Goal: Information Seeking & Learning: Learn about a topic

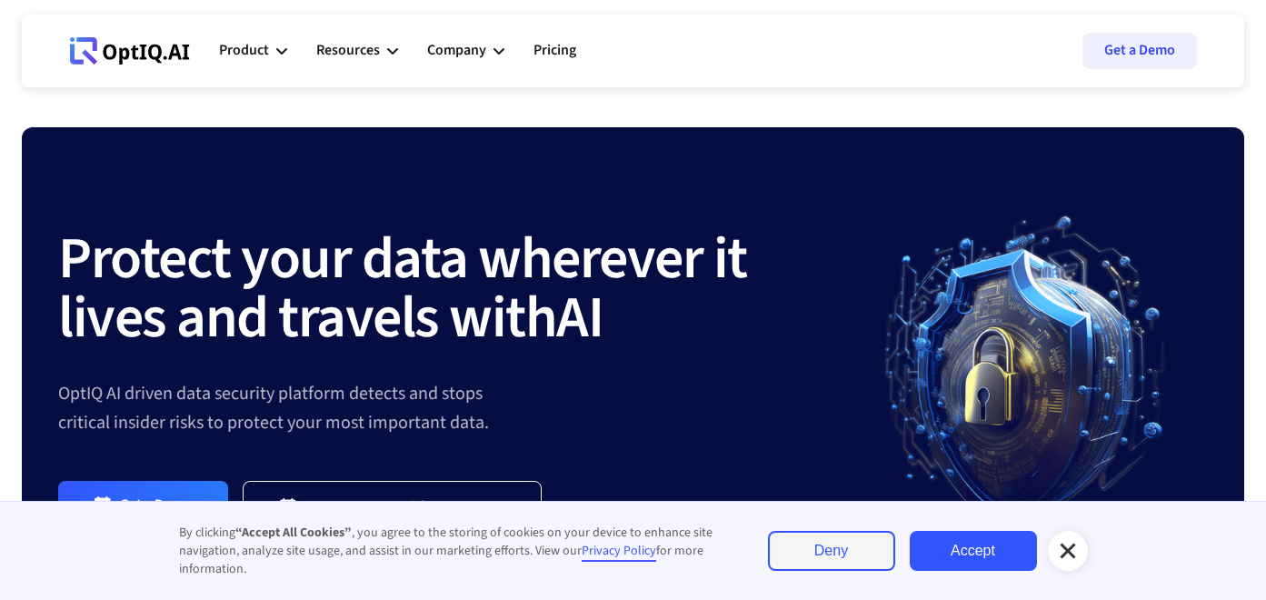
click at [827, 543] on link "Deny" at bounding box center [831, 551] width 127 height 40
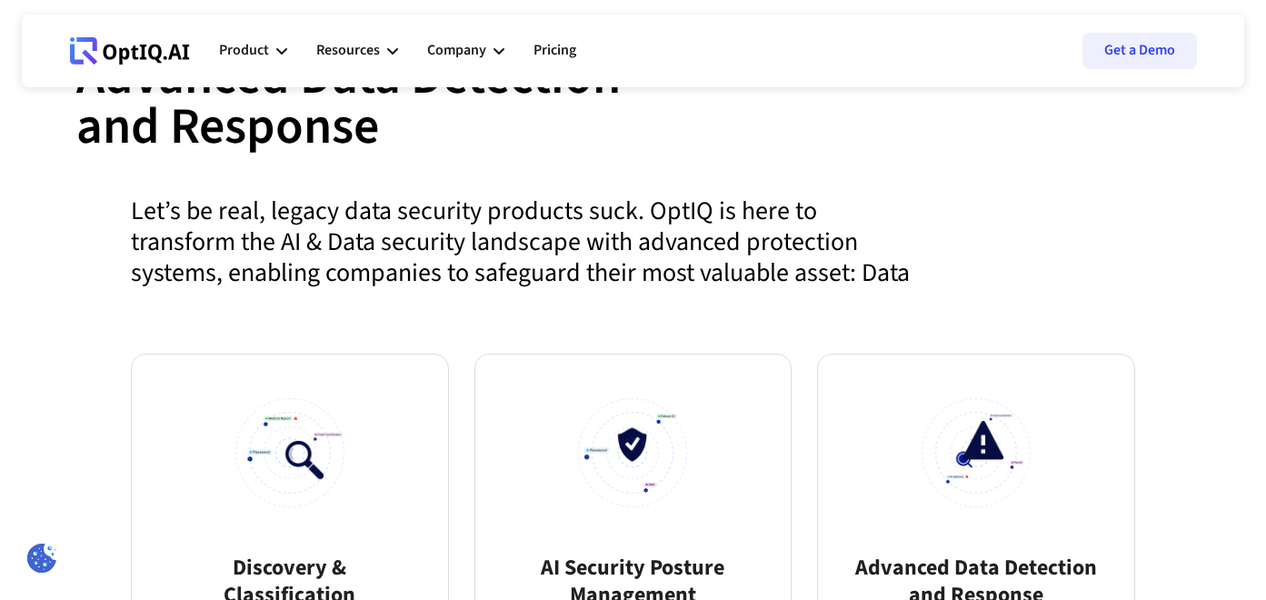
scroll to position [817, 0]
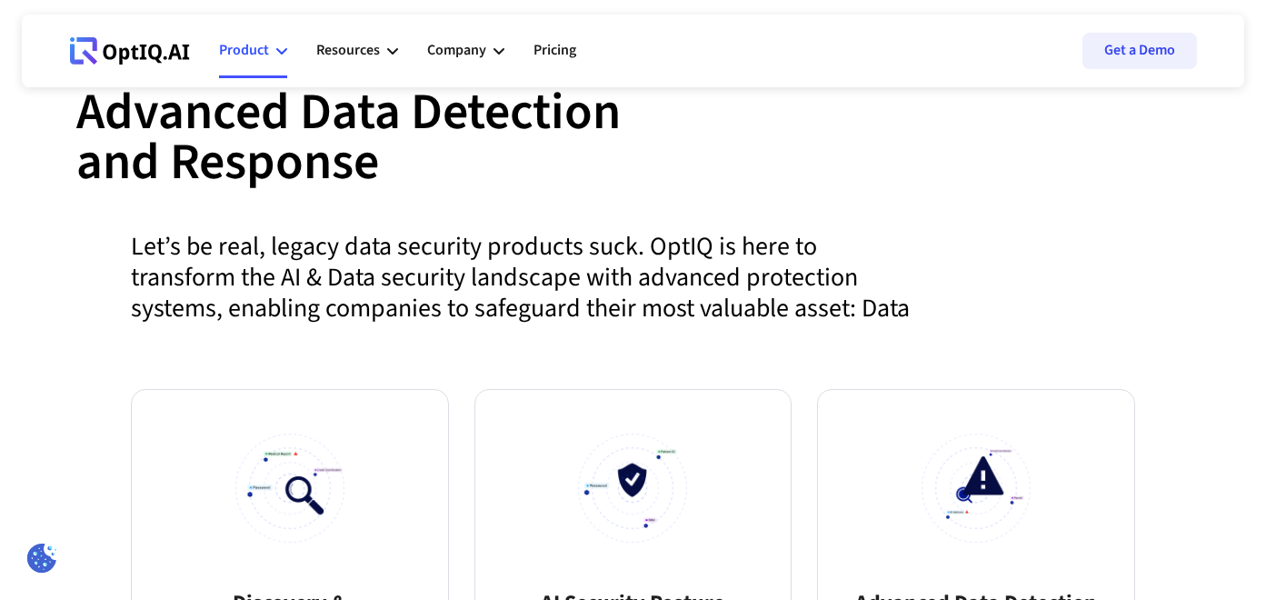
click at [276, 52] on icon at bounding box center [281, 50] width 11 height 11
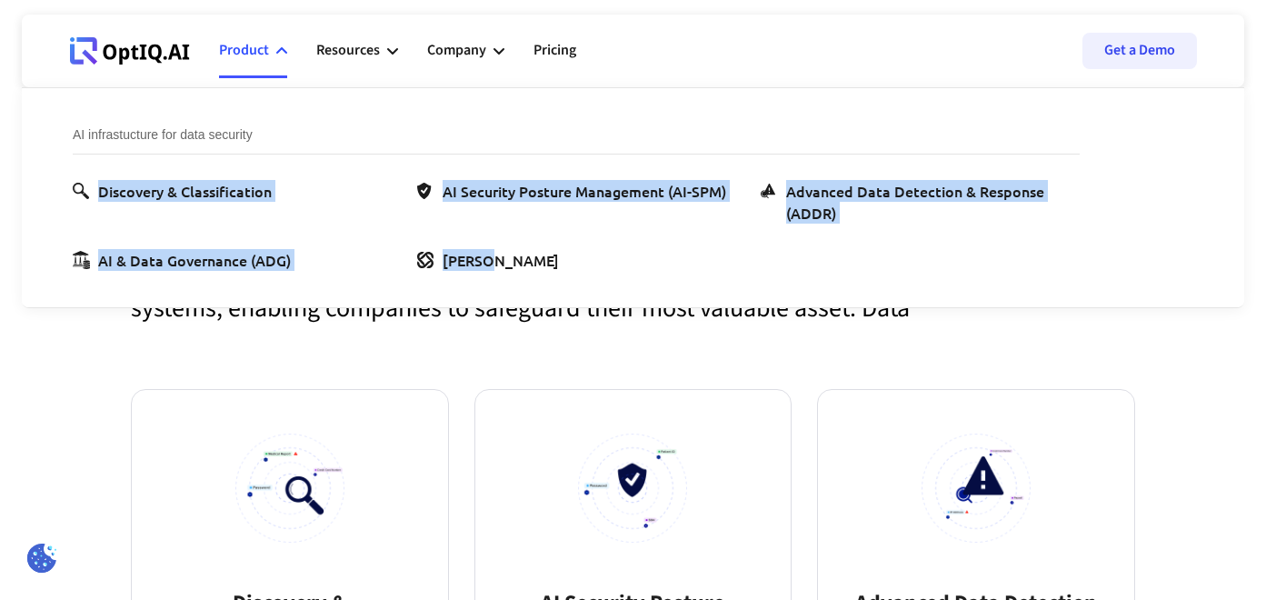
copy ul "Discovery & Classification AI Security Posture Management (AI-SPM) Advanced Dat…"
drag, startPoint x: 41, startPoint y: 158, endPoint x: 499, endPoint y: 272, distance: 471.9
click at [499, 272] on div "AI infrastucture for data security Discovery & Classification AI Security Postu…" at bounding box center [603, 197] width 1163 height 219
click at [495, 50] on icon at bounding box center [498, 51] width 11 height 6
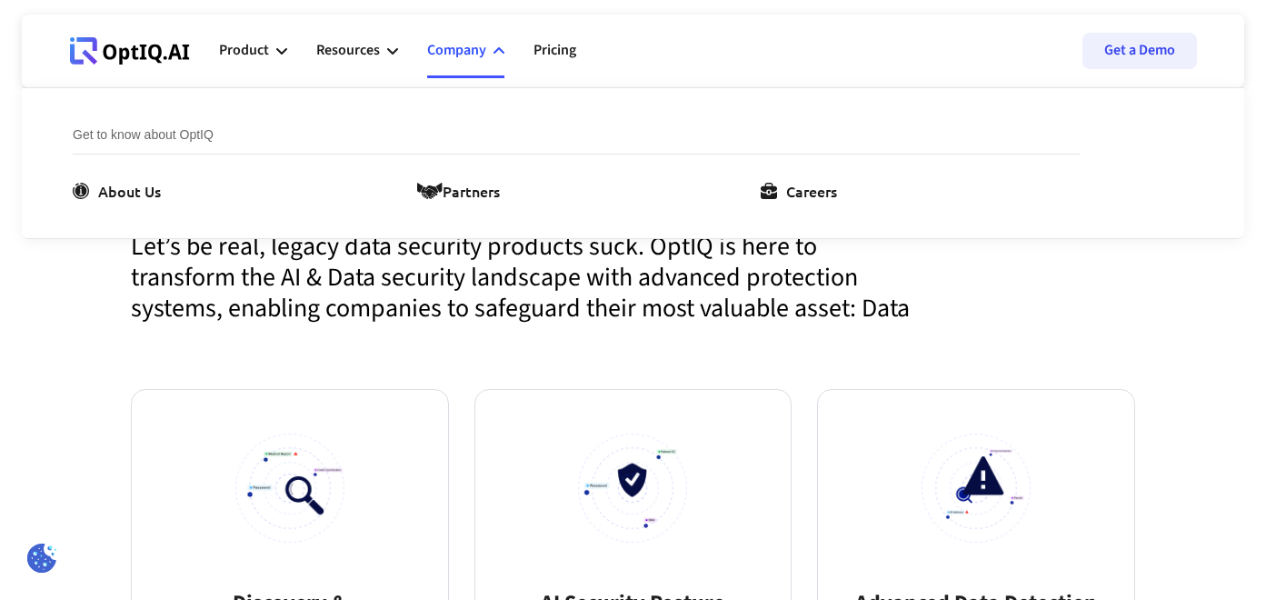
click at [1167, 256] on div "Advanced Data Detection and Response The rise in data breaches shows that curre…" at bounding box center [632, 238] width 1113 height 302
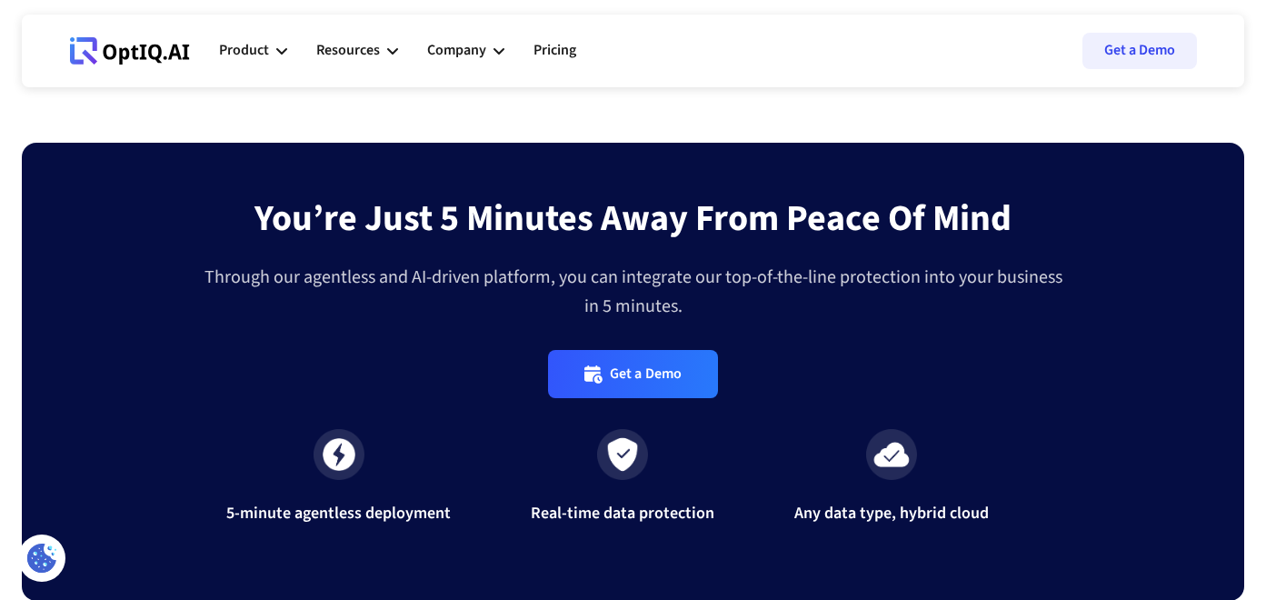
scroll to position [5245, 0]
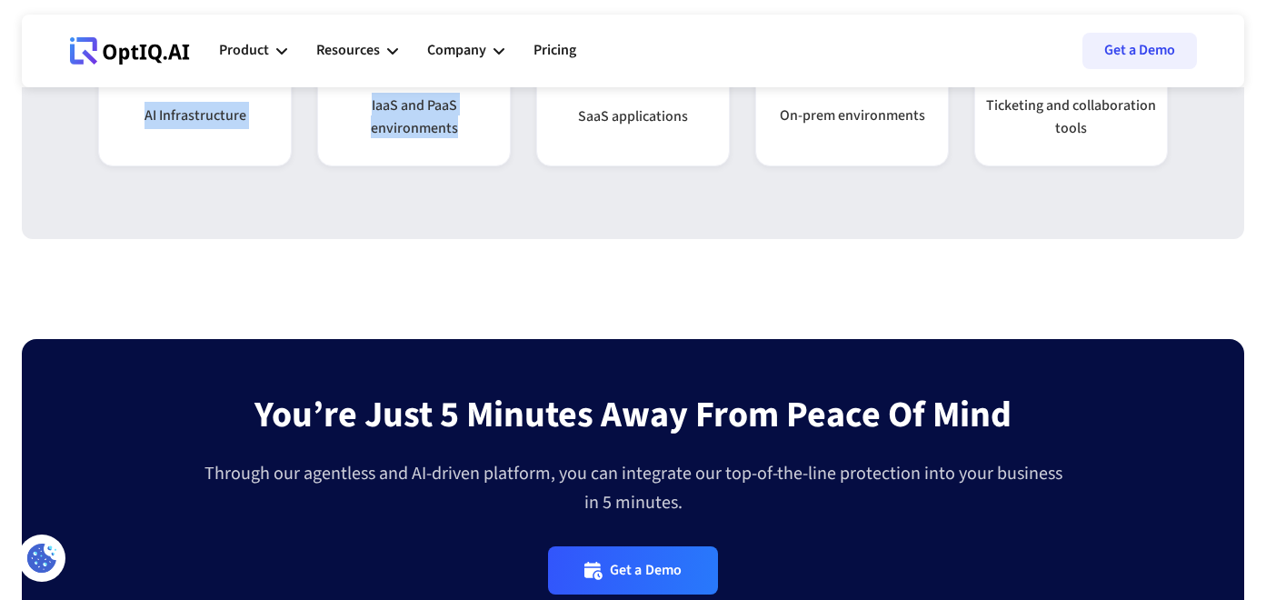
copy body "Loremips Dolo Sitametco adi Elitsedd Eiu temp in utla etdolore magna aliq enima…"
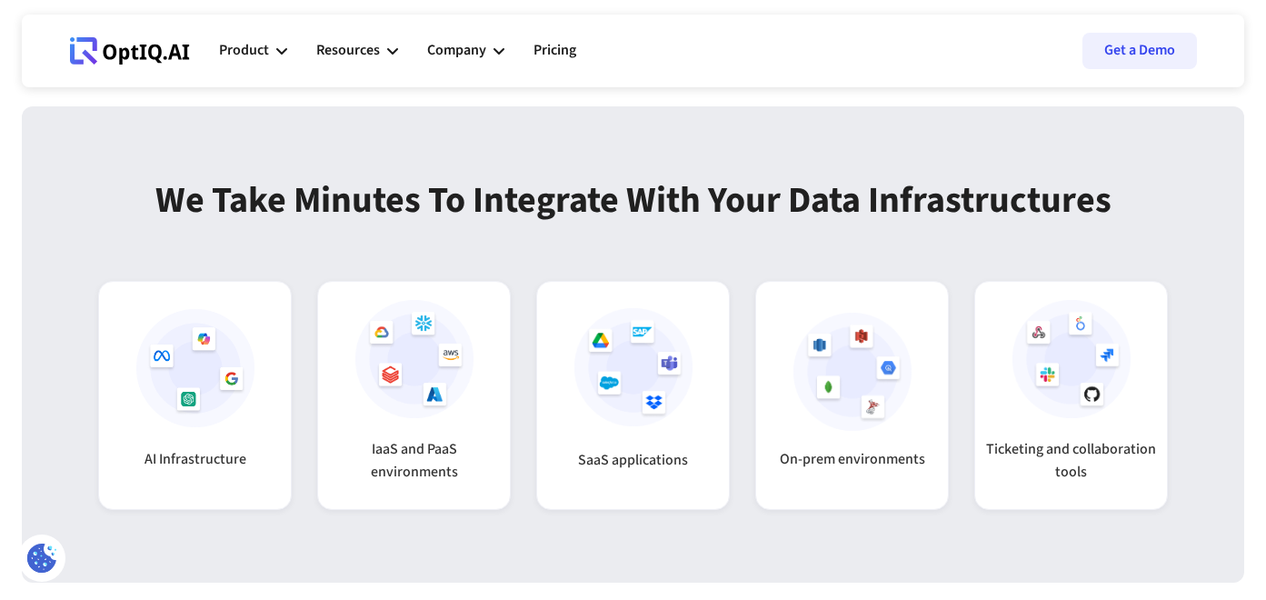
scroll to position [4768, 0]
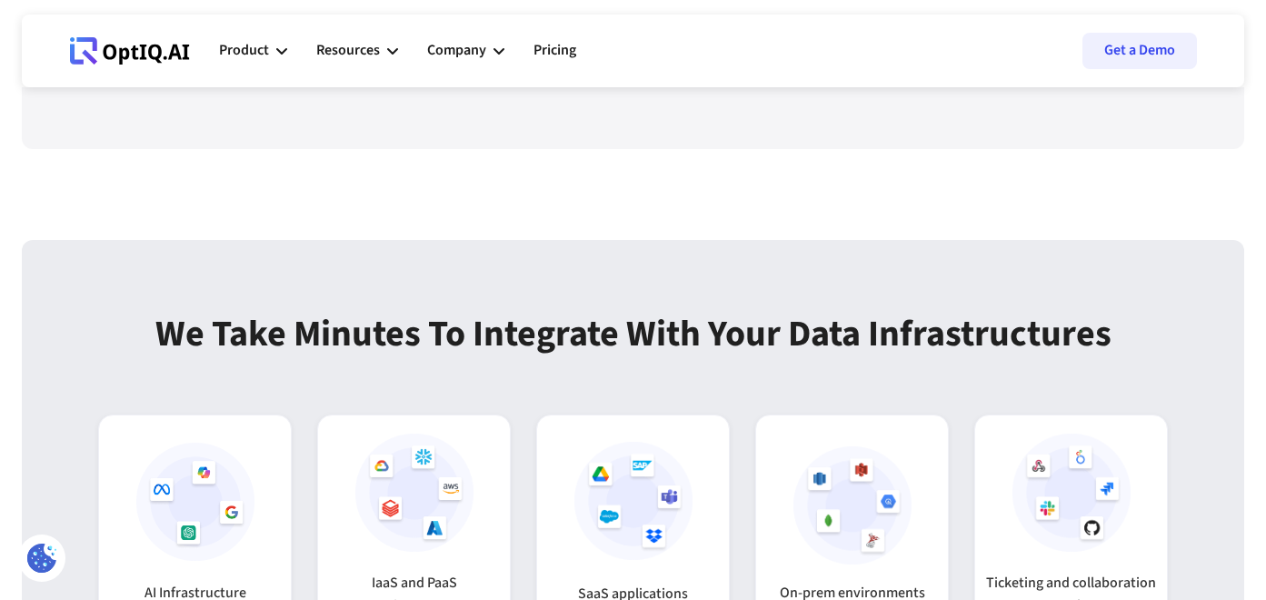
drag, startPoint x: 75, startPoint y: 170, endPoint x: 454, endPoint y: 269, distance: 392.6
copy body "Loremips Dolo Sitametco adi Elitsedd Eiu temp in utla etdolore magna aliq enima…"
click at [1031, 253] on div "Integration We take minutes to integrate with your data infrastructures AI Infr…" at bounding box center [633, 478] width 1222 height 476
